Goal: Check status

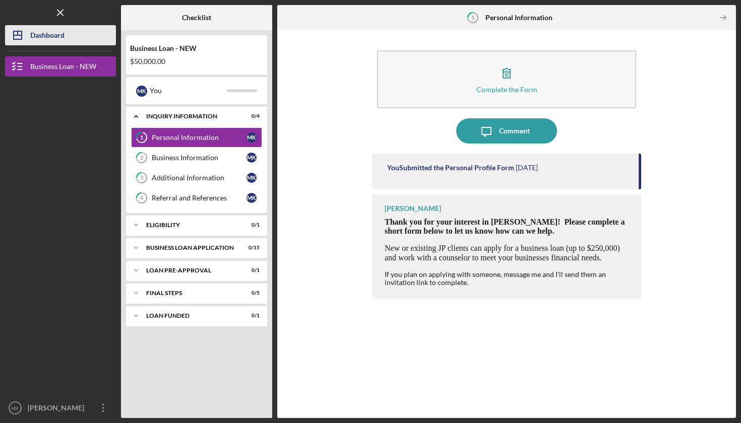
click at [64, 40] on div "Dashboard" at bounding box center [47, 36] width 34 height 23
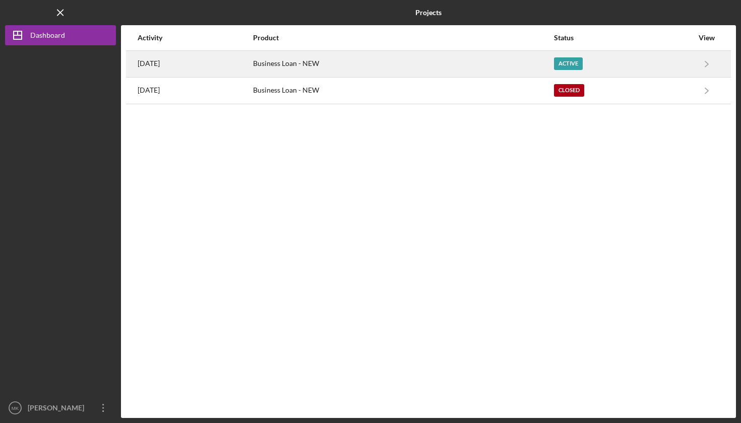
click at [160, 66] on time "[DATE]" at bounding box center [149, 63] width 22 height 8
